Goal: Find specific page/section: Find specific page/section

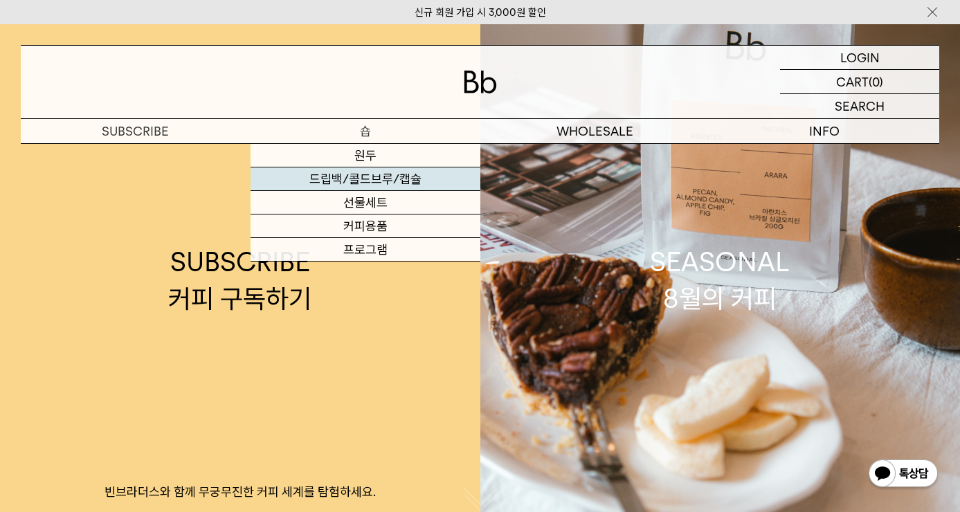
click at [370, 176] on link "드립백/콜드브루/캡슐" at bounding box center [366, 179] width 230 height 24
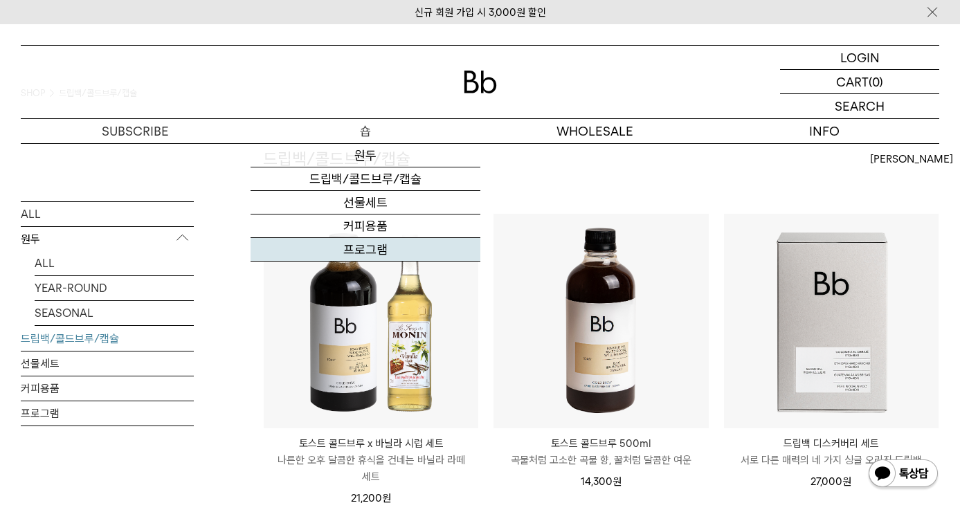
scroll to position [102, 0]
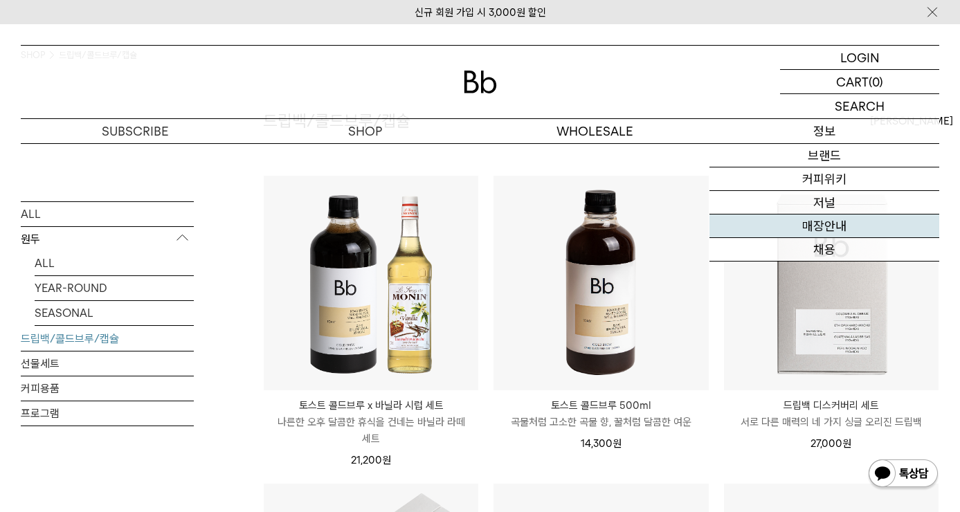
click at [848, 225] on link "매장안내" at bounding box center [824, 227] width 230 height 24
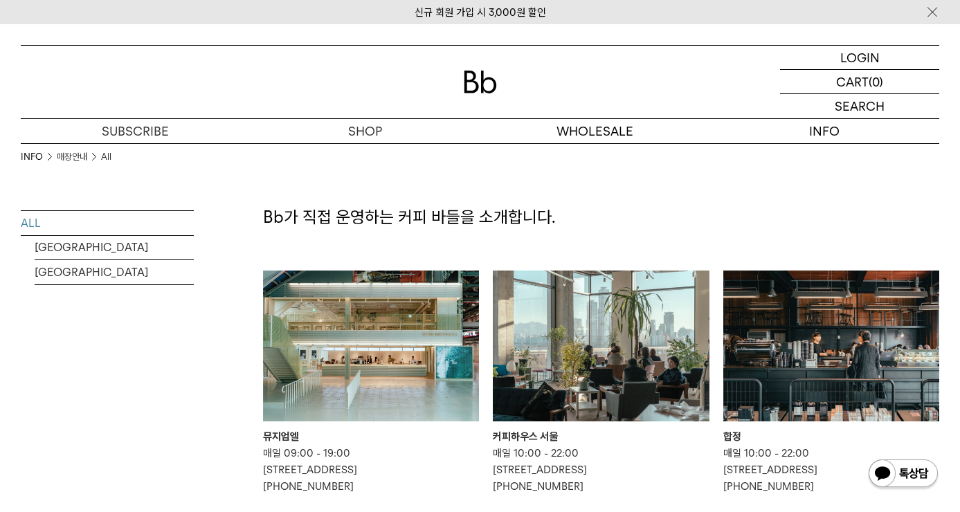
drag, startPoint x: 660, startPoint y: 307, endPoint x: 884, endPoint y: 487, distance: 287.5
click at [884, 487] on img at bounding box center [903, 474] width 72 height 33
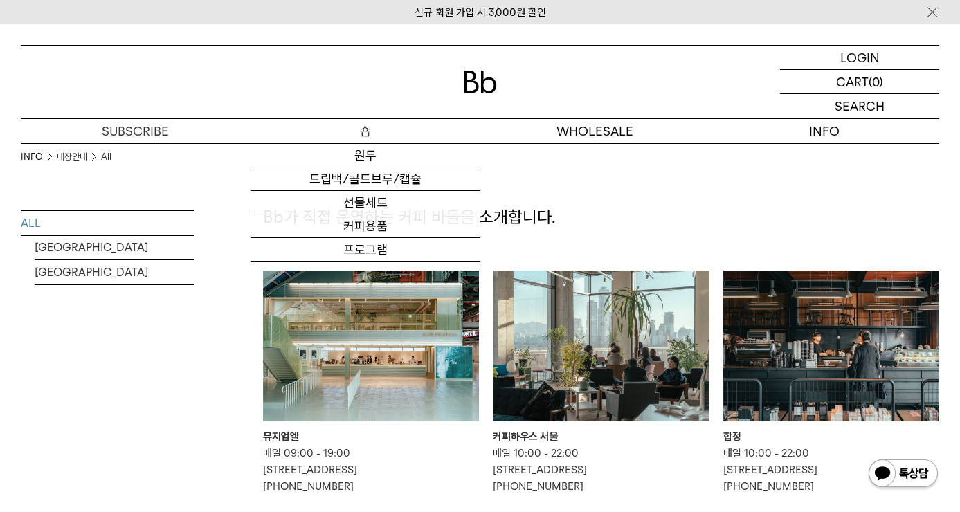
click at [369, 127] on p "숍" at bounding box center [366, 131] width 230 height 24
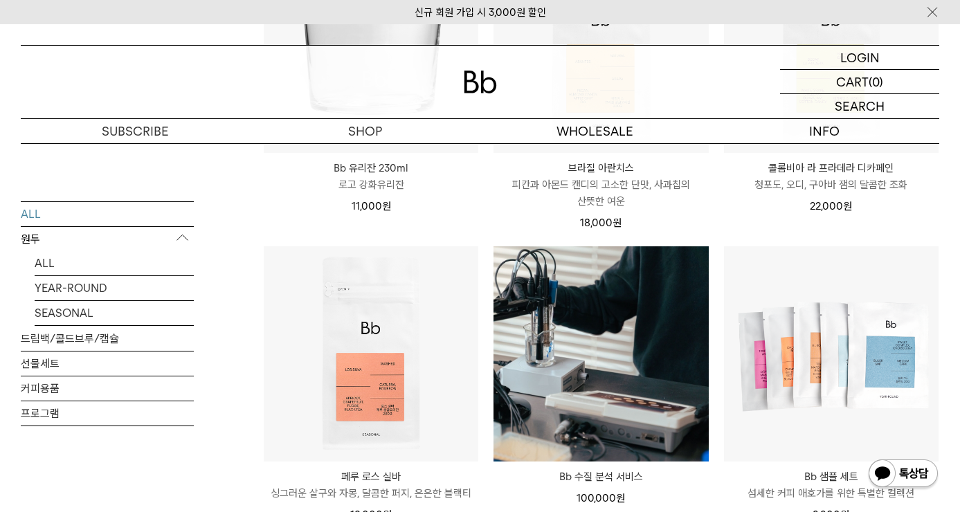
scroll to position [282, 0]
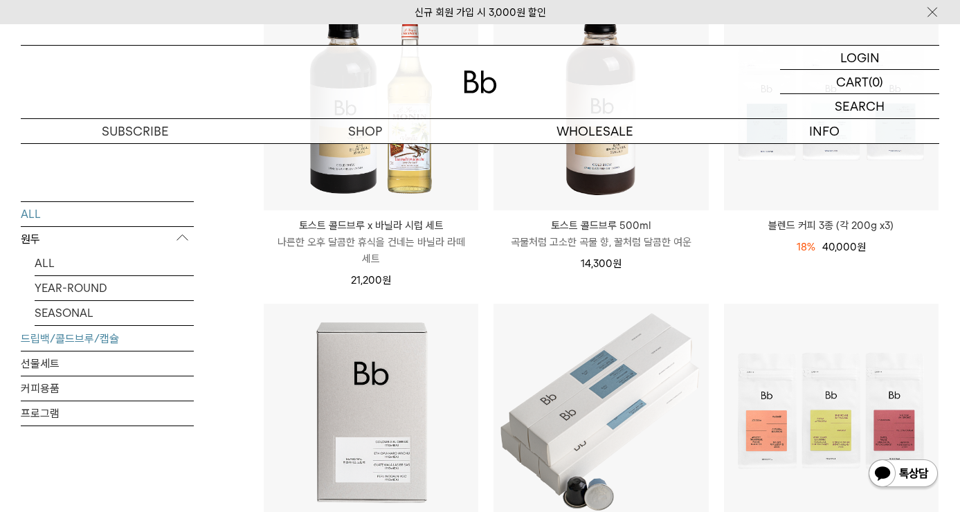
click at [71, 338] on link "드립백/콜드브루/캡슐" at bounding box center [107, 338] width 173 height 24
